Goal: Information Seeking & Learning: Learn about a topic

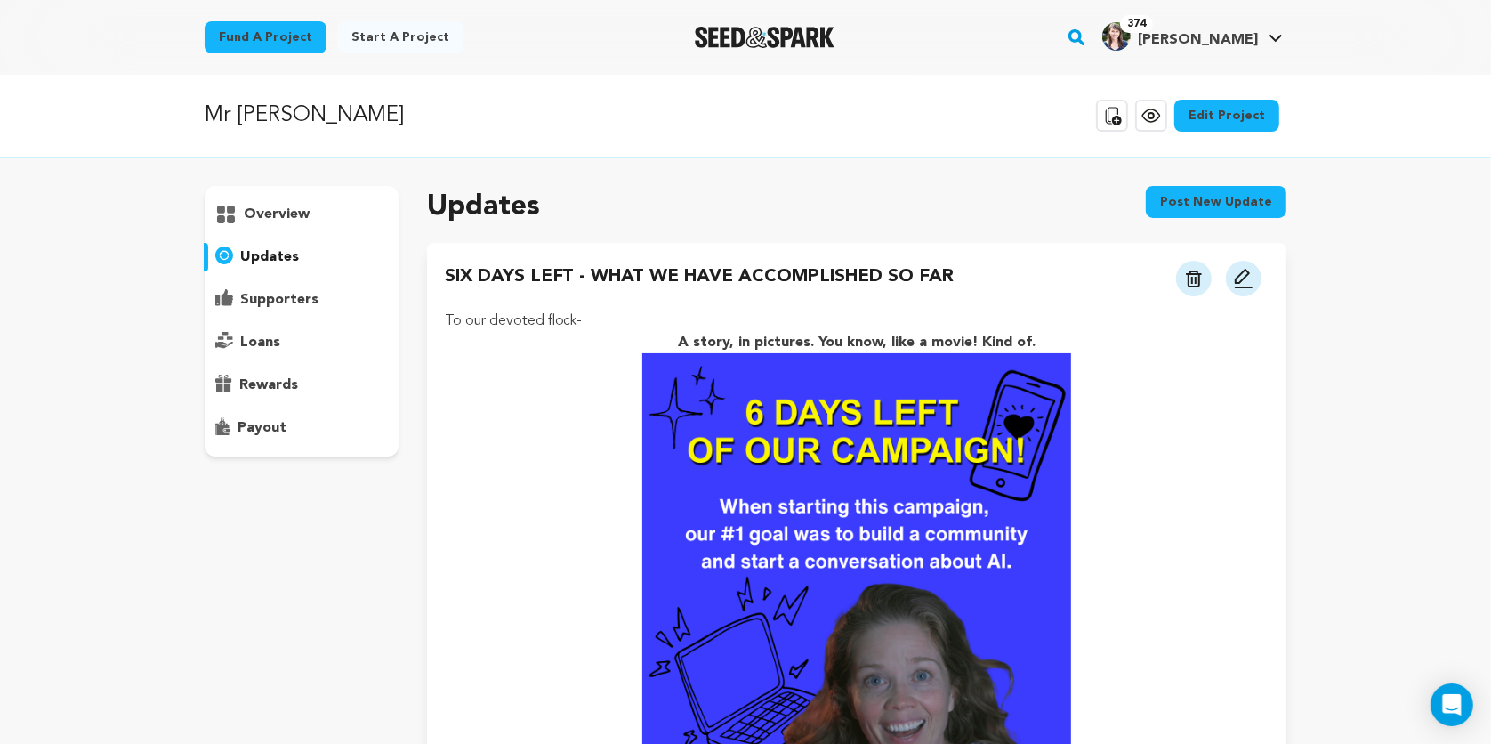
click at [901, 74] on div "Fund a project Start a project Search" at bounding box center [745, 37] width 1139 height 75
click at [1037, 143] on div "Mr Jesus Copy public preview link View project Edit Project View more option Vi…" at bounding box center [745, 116] width 1491 height 83
click at [1158, 122] on icon at bounding box center [1150, 115] width 21 height 21
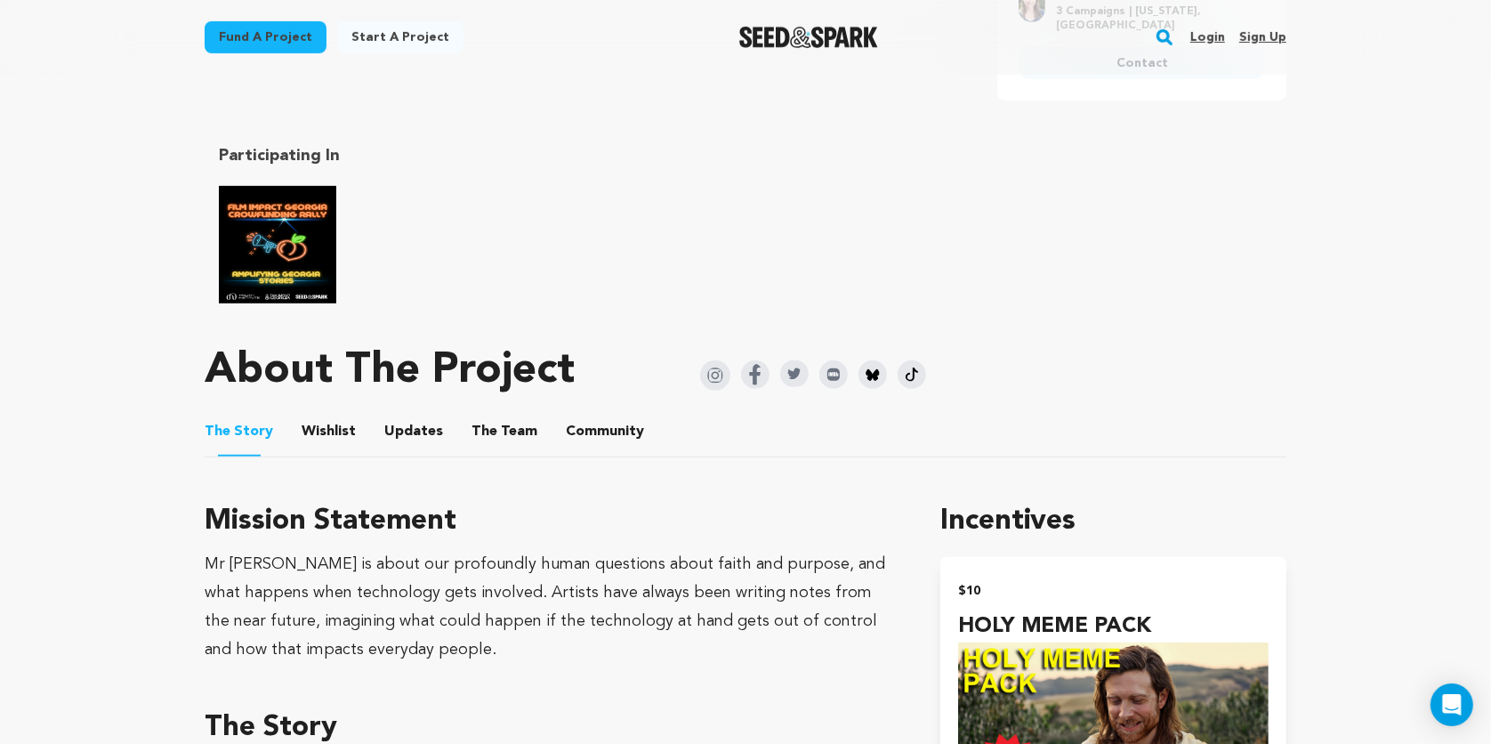
scroll to position [946, 0]
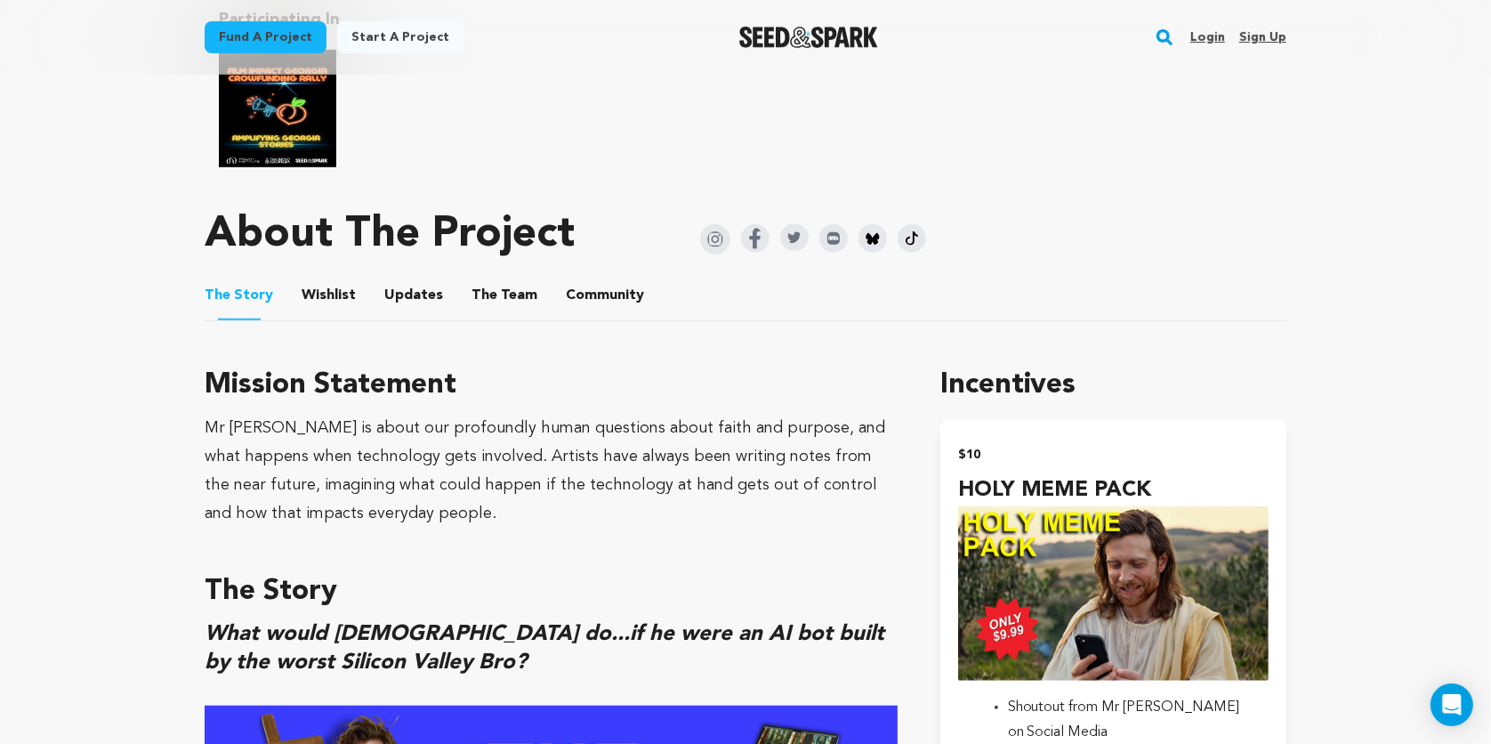
click at [414, 297] on button "Updates" at bounding box center [413, 299] width 43 height 43
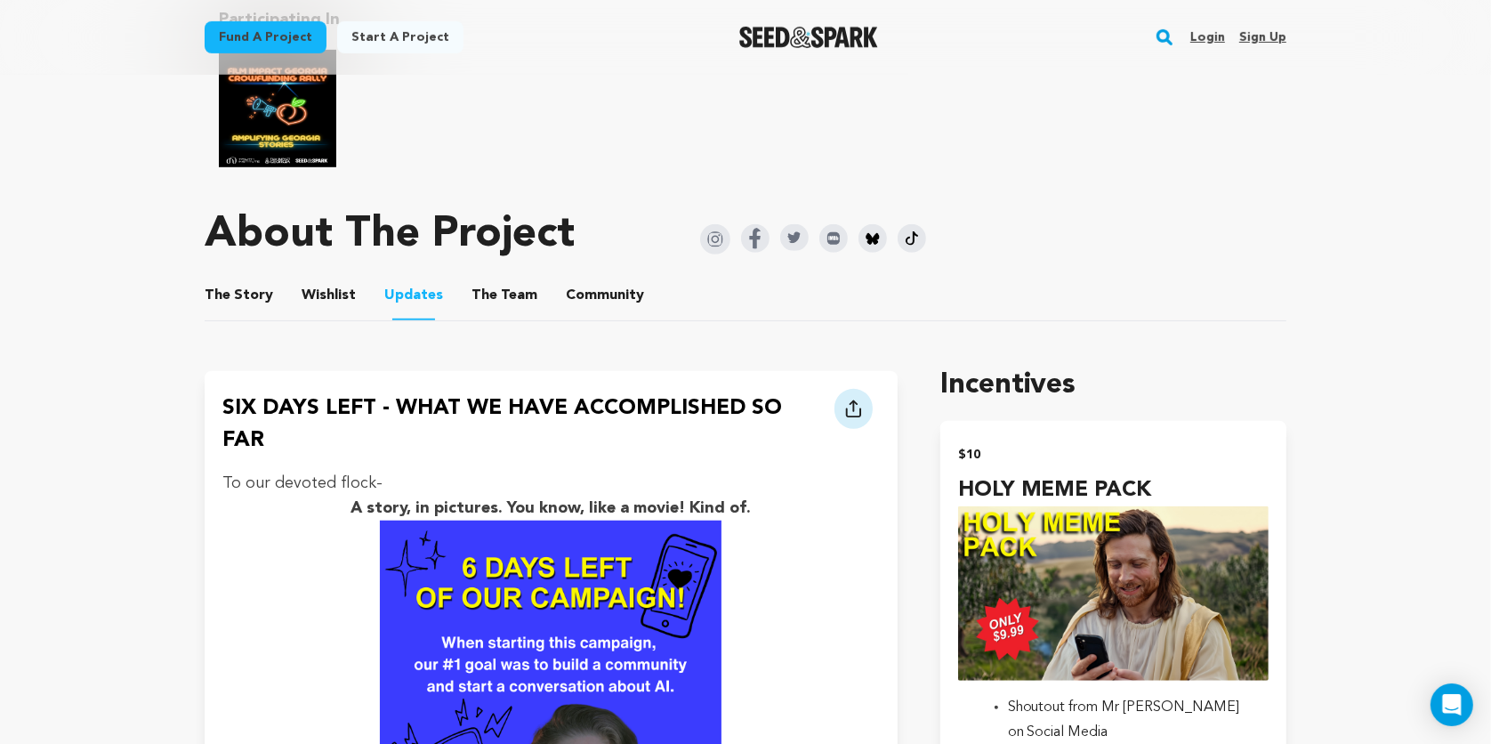
click at [508, 402] on h4 "SIX DAYS LEFT - WHAT WE HAVE ACCOMPLISHED SO FAR" at bounding box center [524, 424] width 605 height 64
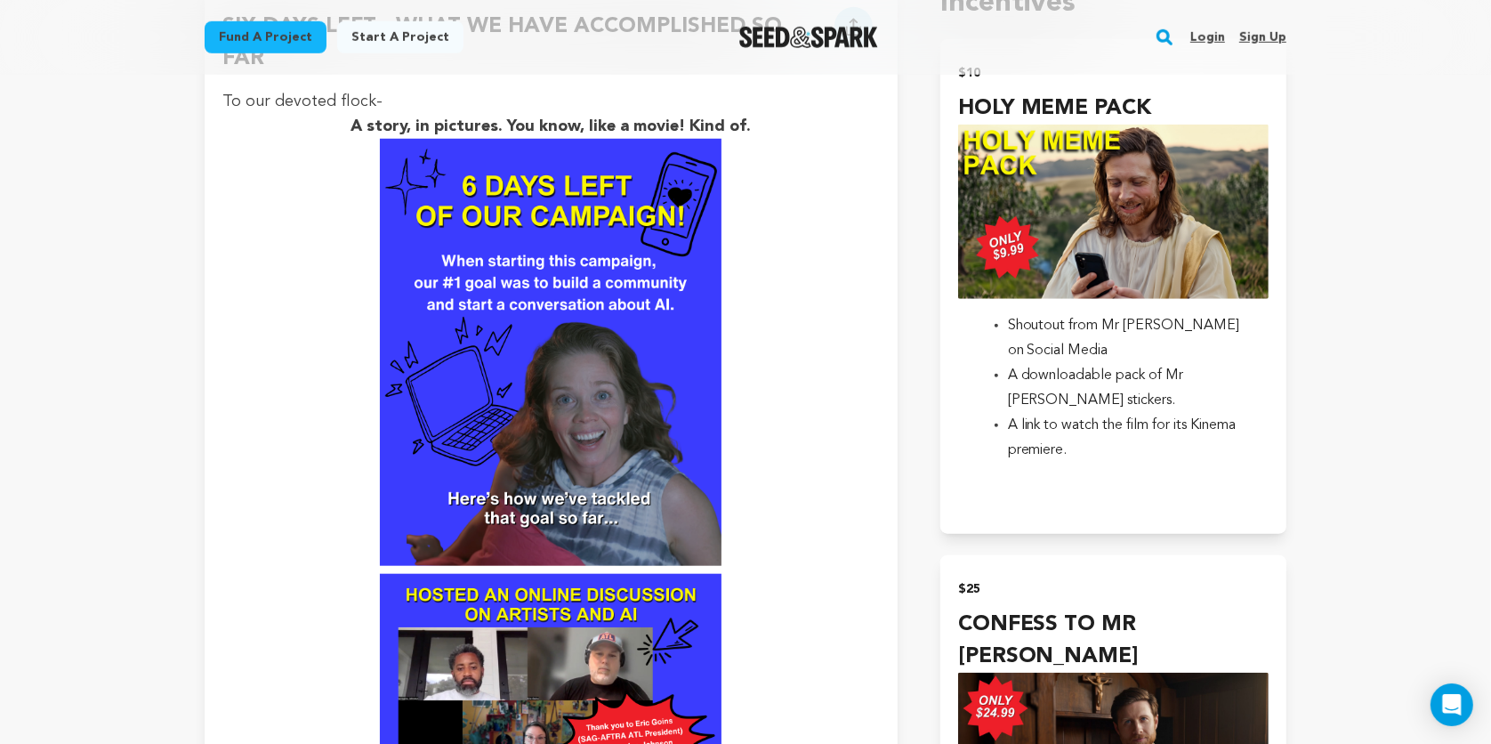
scroll to position [918, 0]
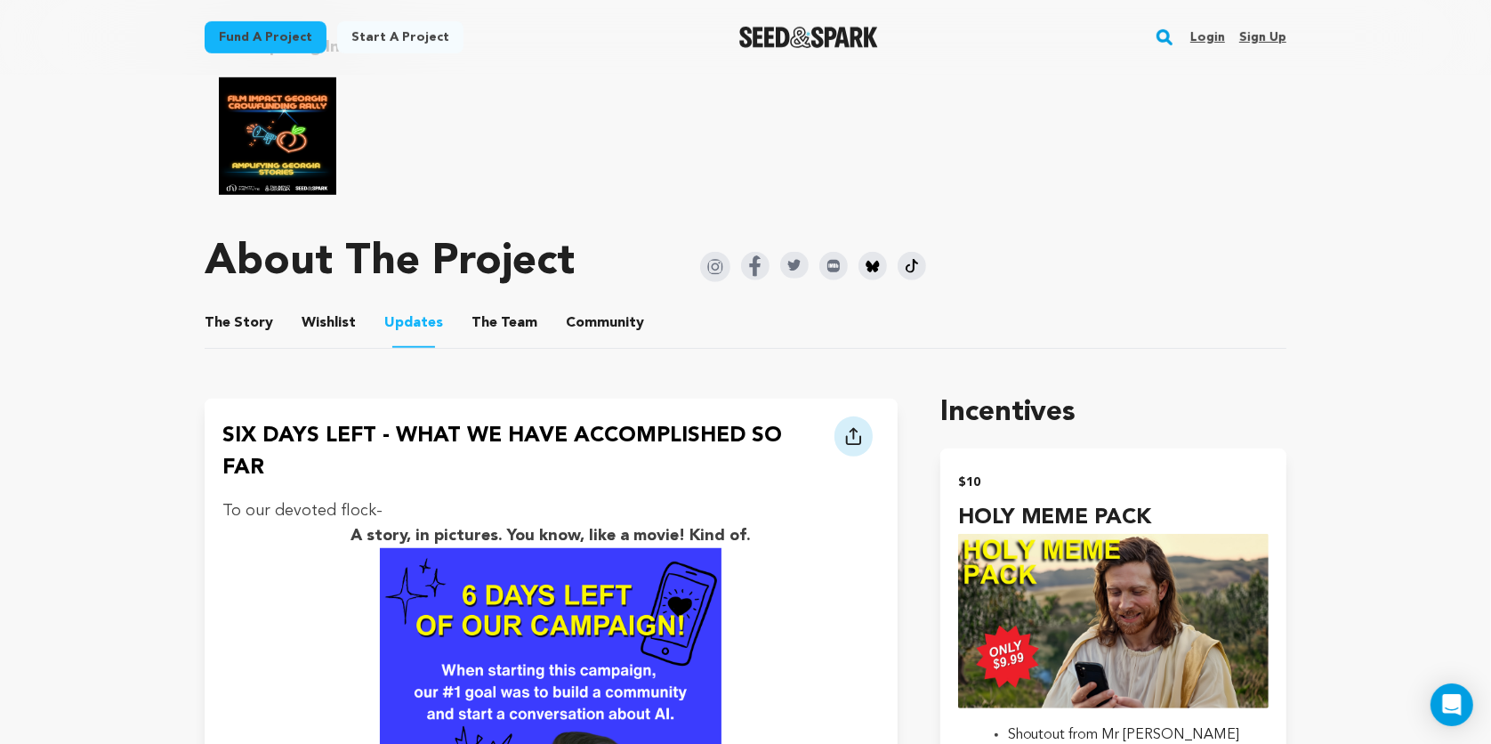
click at [857, 434] on icon at bounding box center [853, 436] width 17 height 19
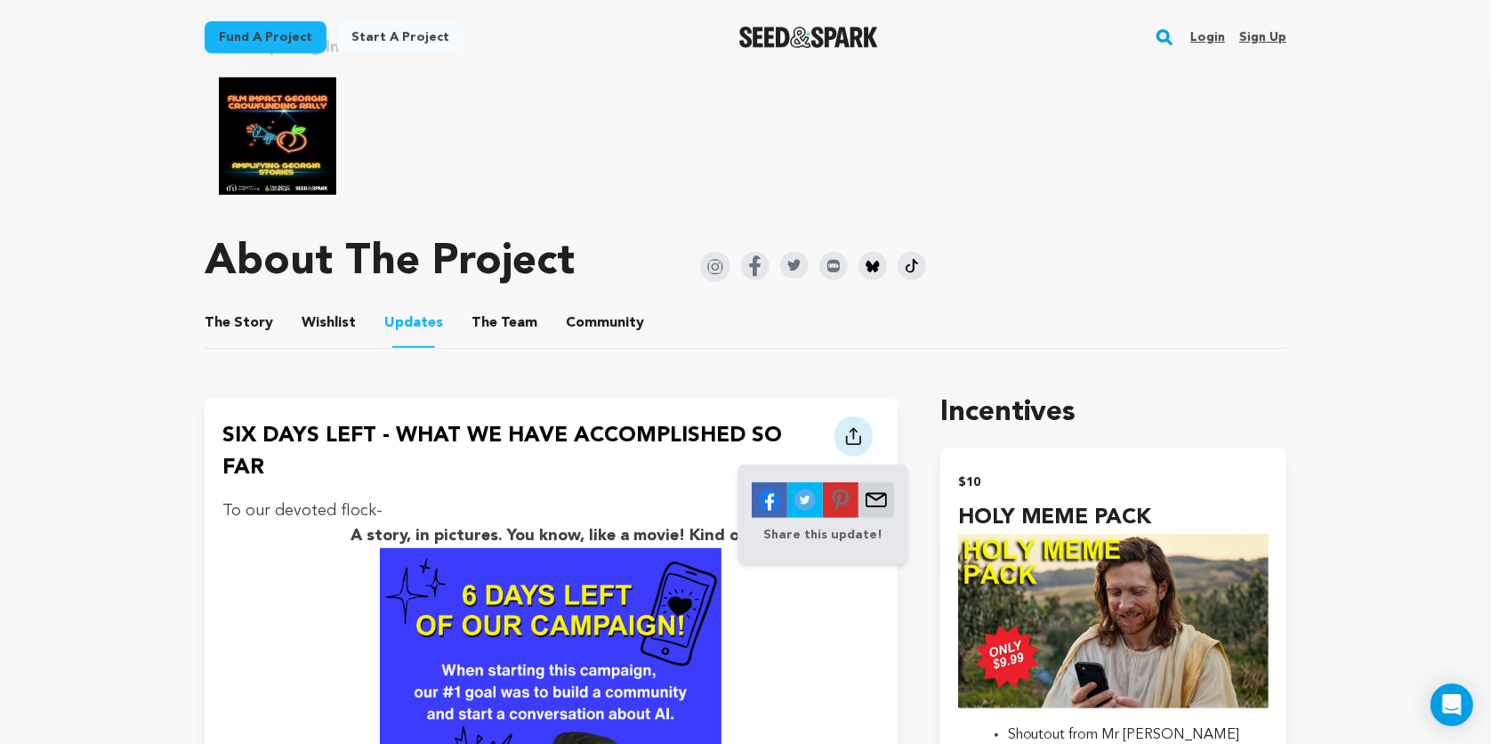
click at [873, 503] on img at bounding box center [876, 500] width 36 height 36
click at [238, 318] on button "The Story" at bounding box center [239, 326] width 43 height 43
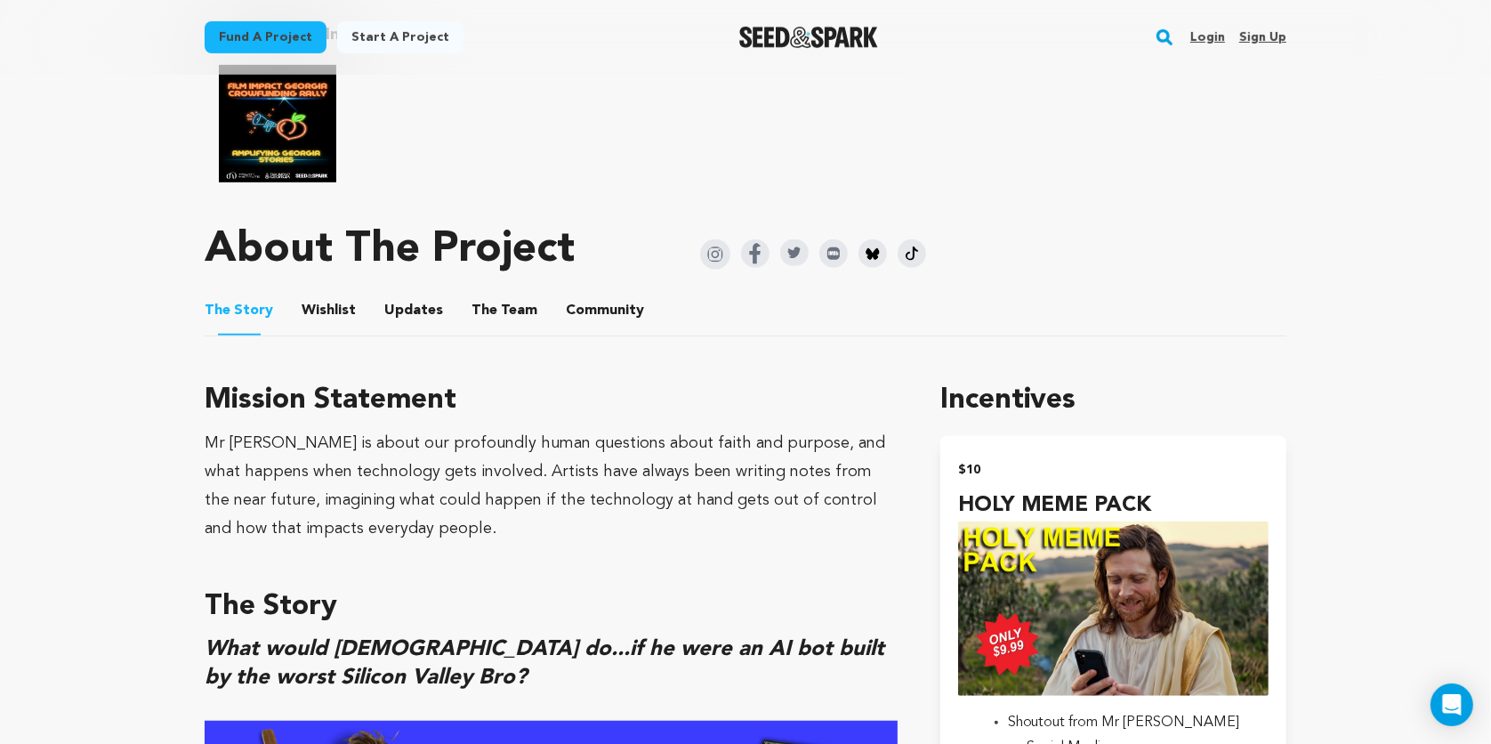
scroll to position [937, 0]
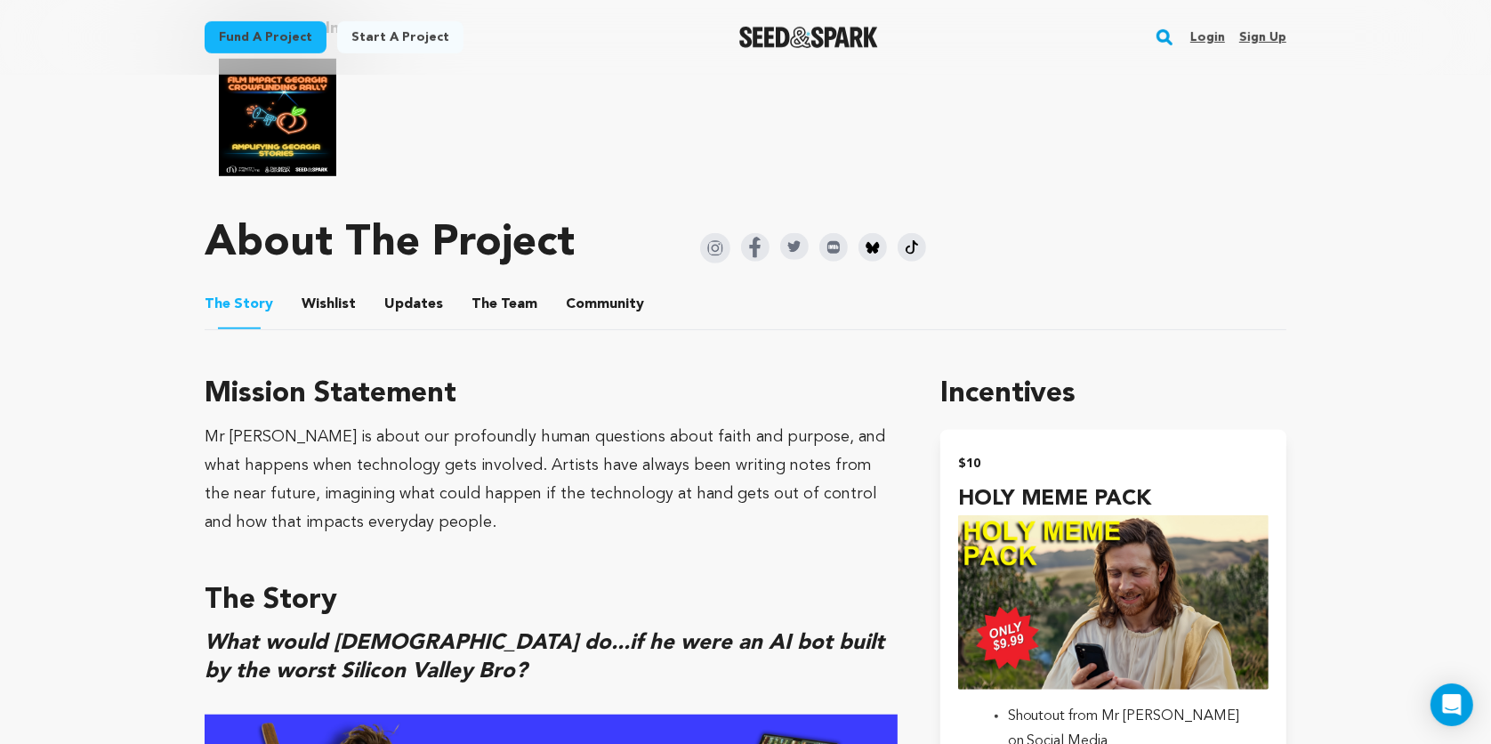
click at [415, 300] on button "Updates" at bounding box center [413, 307] width 43 height 43
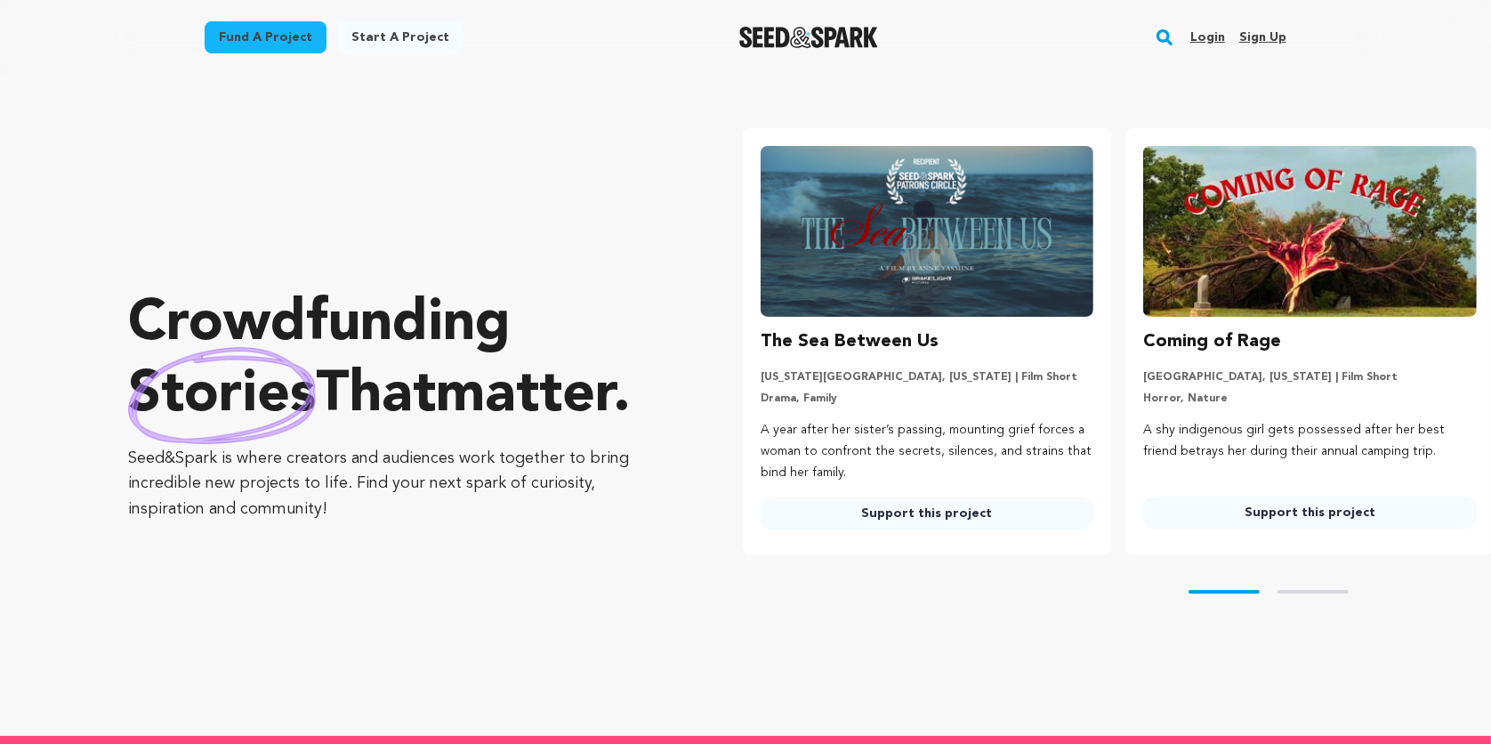
type input "[PERSON_NAME][EMAIL_ADDRESS][DOMAIN_NAME]"
click at [1208, 35] on link "Login" at bounding box center [1207, 37] width 35 height 28
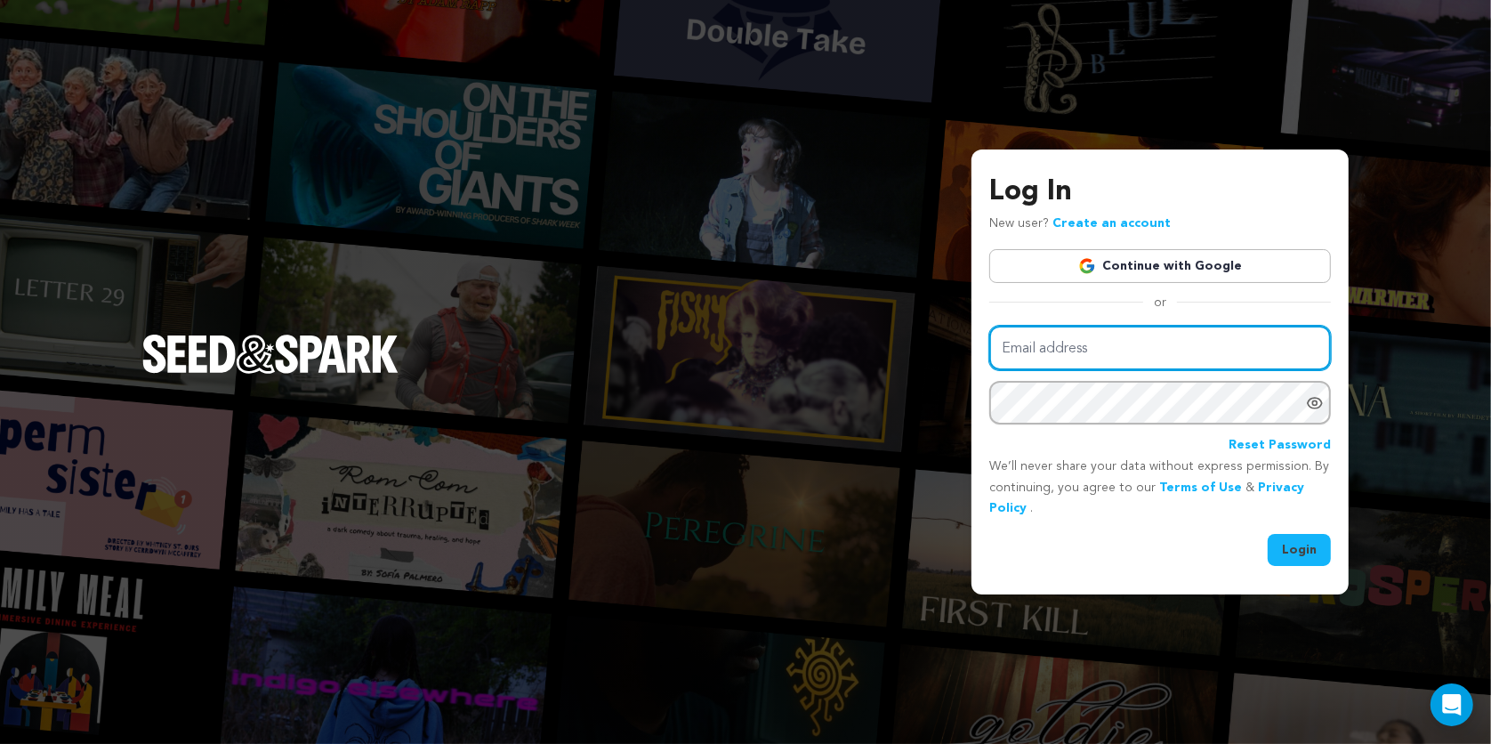
type input "[PERSON_NAME][EMAIL_ADDRESS][DOMAIN_NAME]"
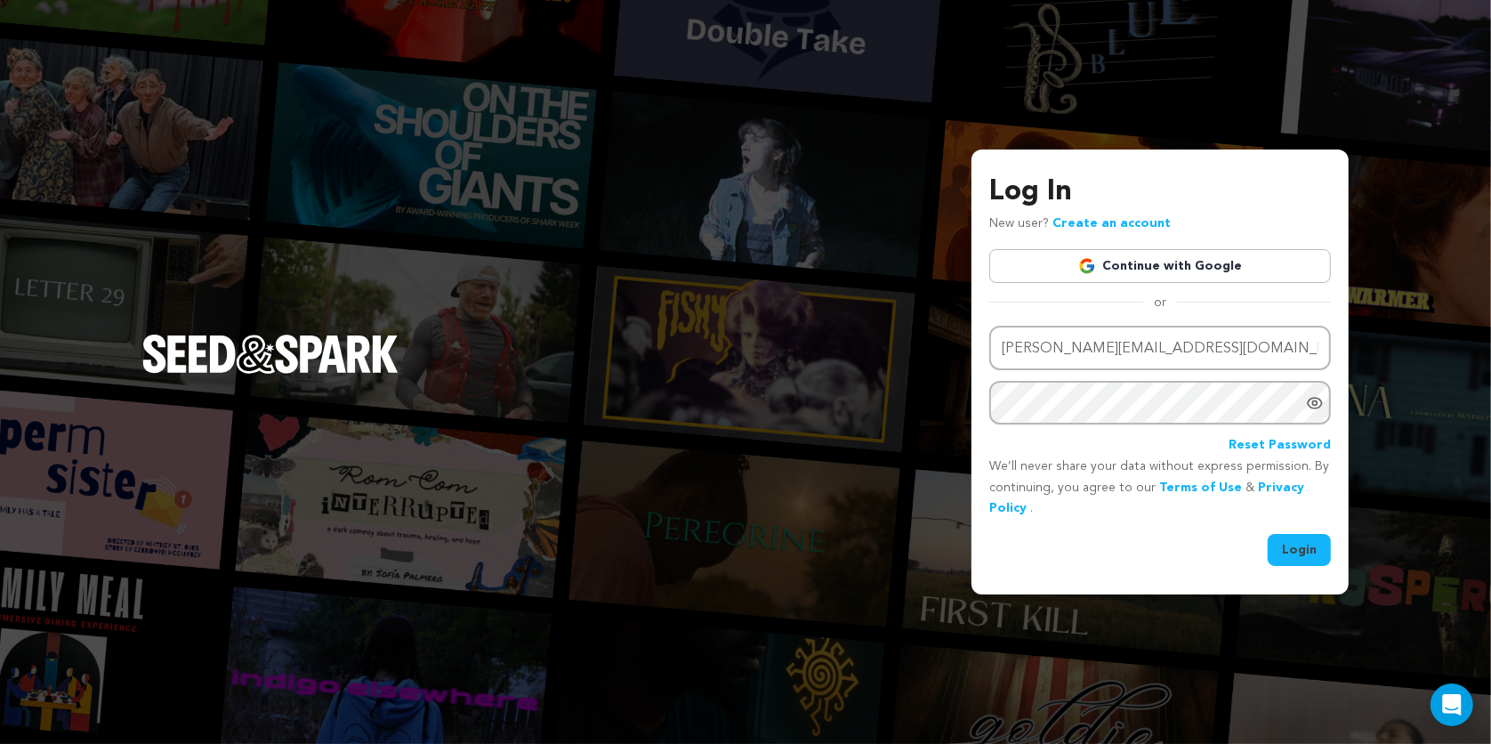
click at [1310, 555] on button "Login" at bounding box center [1299, 550] width 63 height 32
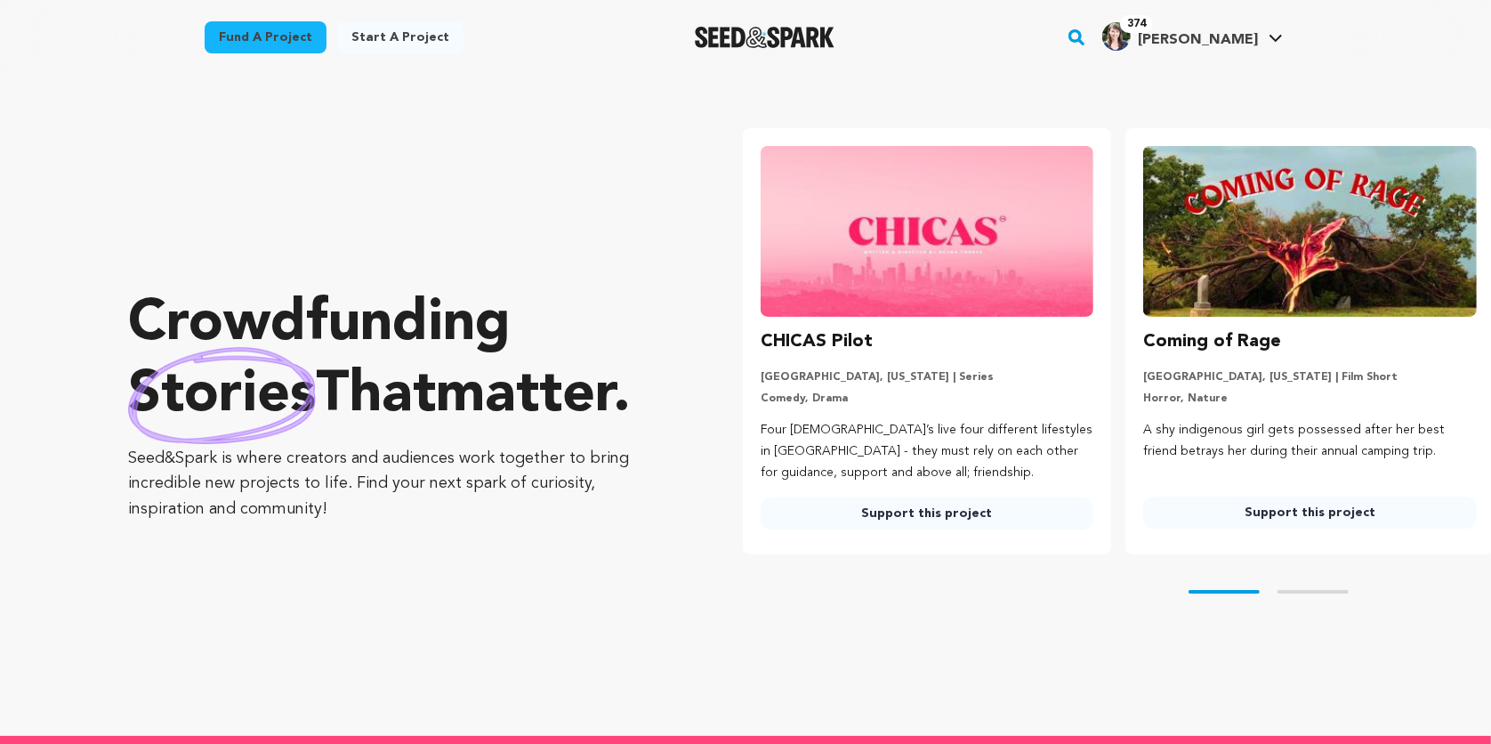
type input "[PERSON_NAME][EMAIL_ADDRESS][DOMAIN_NAME]"
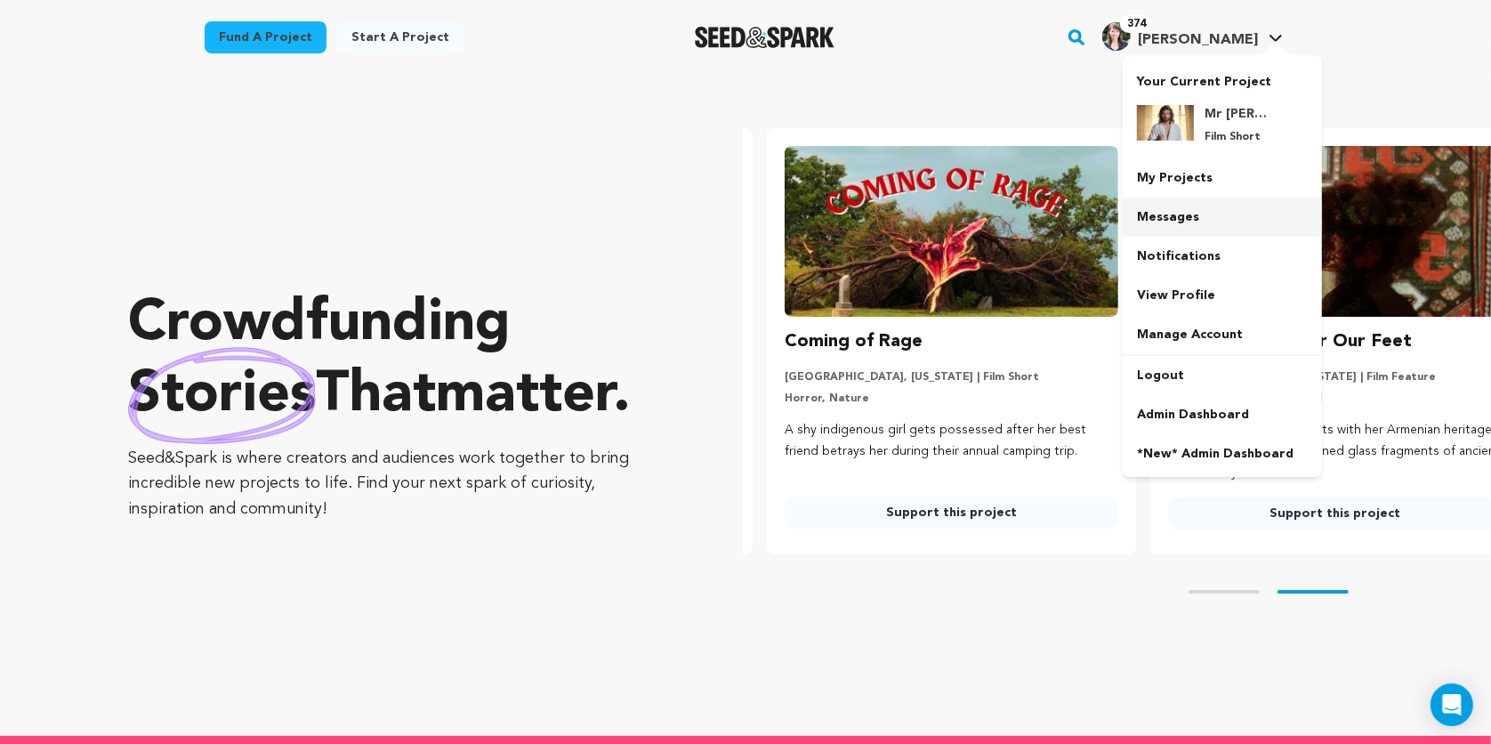
click at [1198, 218] on link "Messages" at bounding box center [1222, 216] width 199 height 39
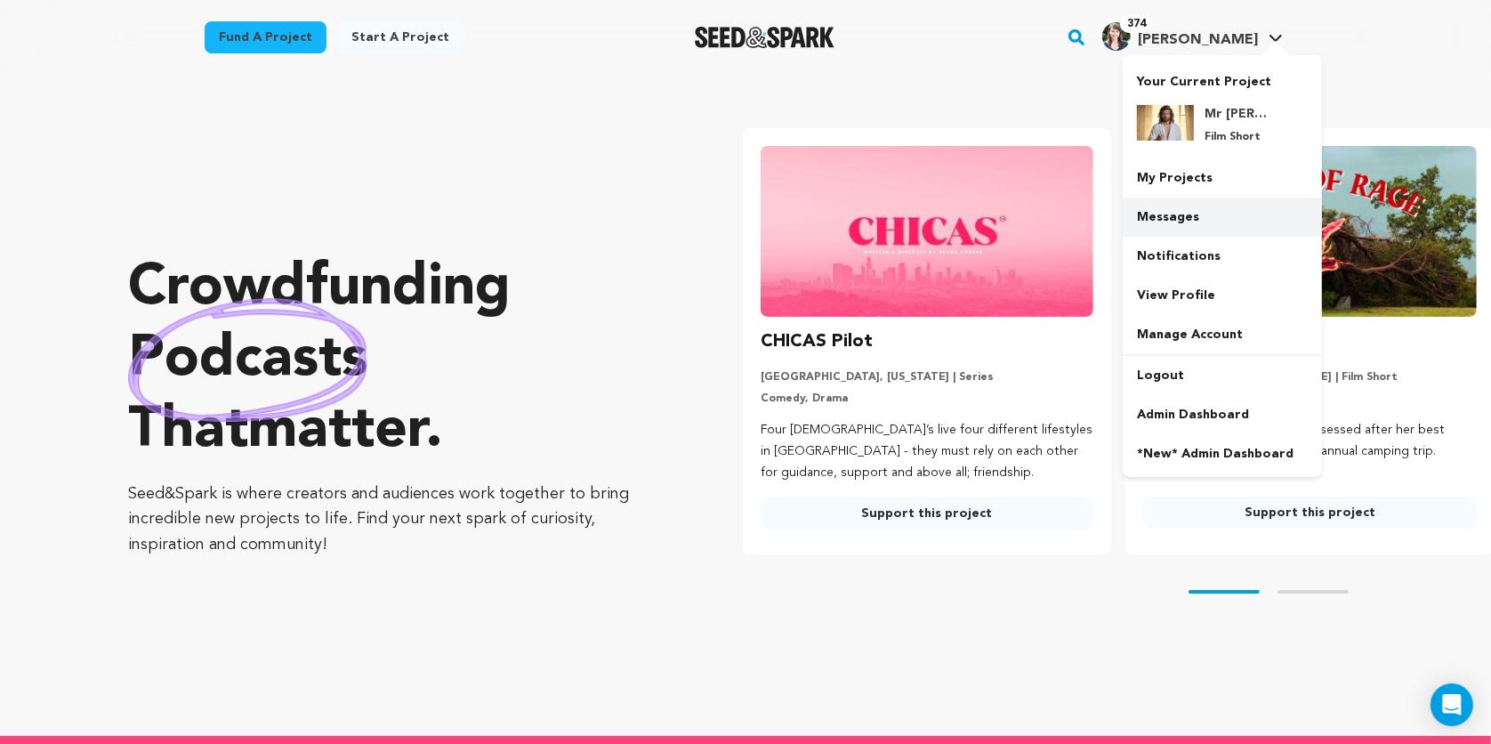
click at [1172, 213] on link "Messages" at bounding box center [1222, 216] width 199 height 39
